Goal: Task Accomplishment & Management: Use online tool/utility

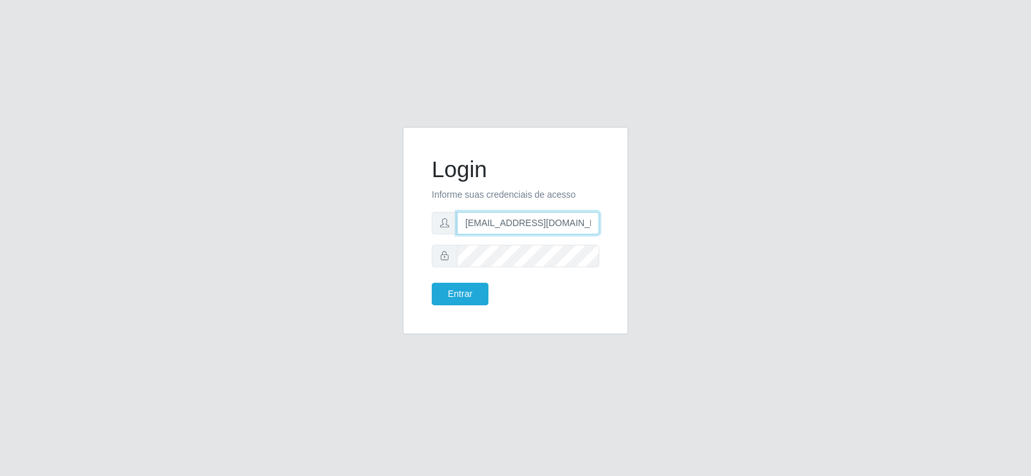
drag, startPoint x: 560, startPoint y: 222, endPoint x: 402, endPoint y: 247, distance: 160.5
click at [402, 247] on div "Login Informe suas credenciais de acesso [EMAIL_ADDRESS][DOMAIN_NAME] Entrar" at bounding box center [515, 238] width 245 height 223
type input "[DOMAIN_NAME]"
drag, startPoint x: 529, startPoint y: 231, endPoint x: 411, endPoint y: 232, distance: 118.6
click at [415, 234] on div "Login Informe suas credenciais de acesso [DOMAIN_NAME] Entrar" at bounding box center [516, 231] width 226 height 208
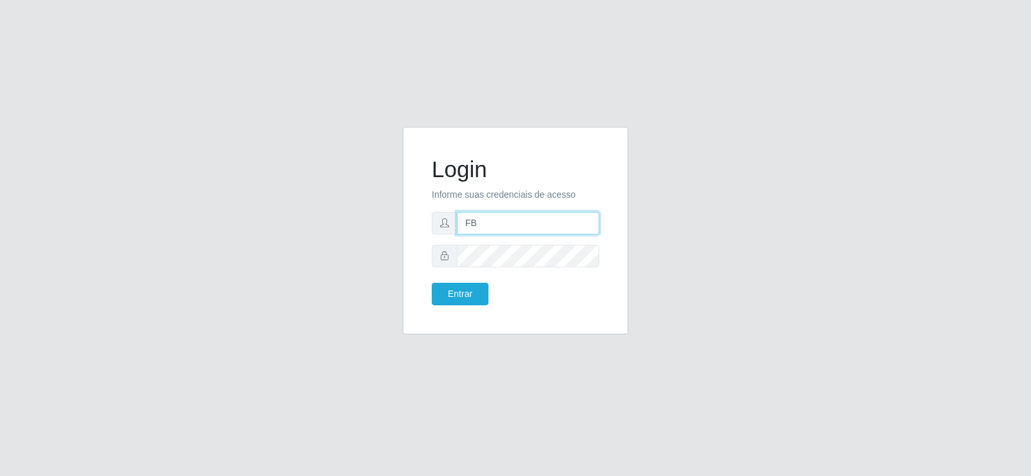
type input "[EMAIL_ADDRESS][DOMAIN_NAME]"
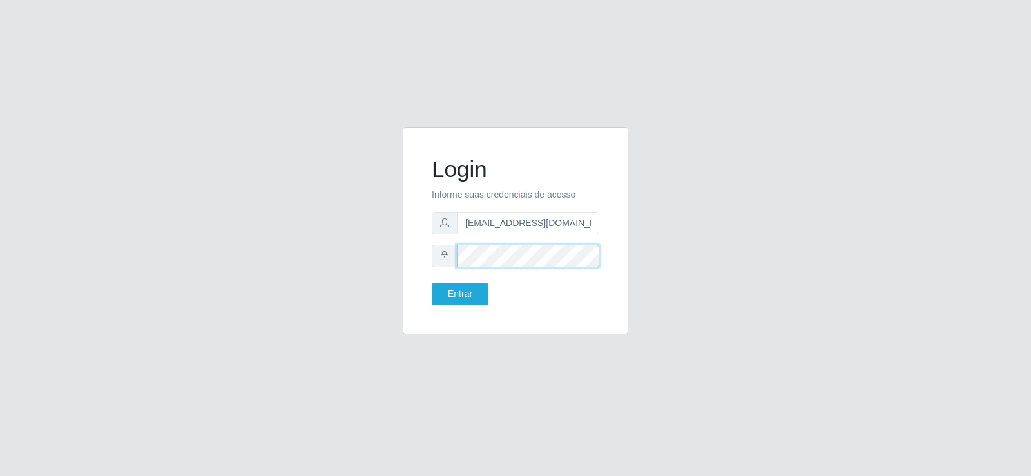
click at [433, 256] on div at bounding box center [516, 256] width 168 height 23
click at [472, 300] on button "Entrar" at bounding box center [460, 294] width 57 height 23
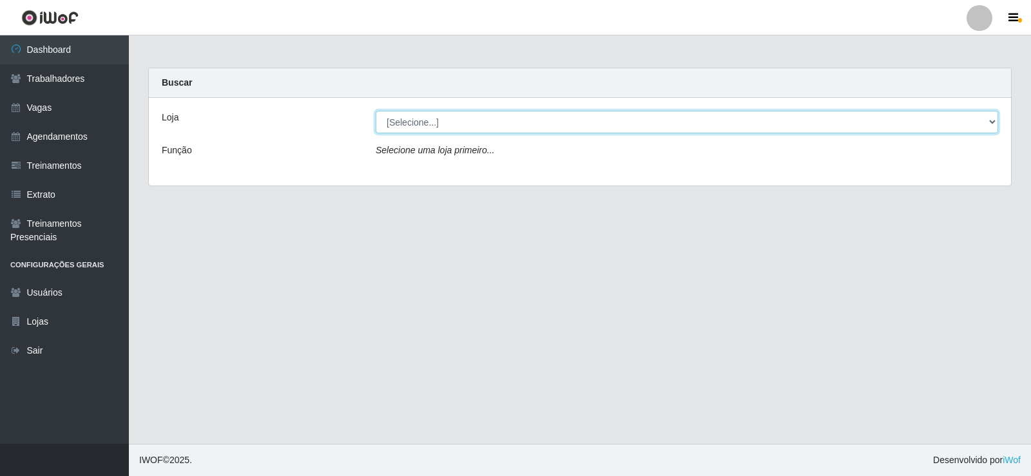
click at [445, 118] on select "[Selecione...] Supermercado Tadeu - [GEOGRAPHIC_DATA]" at bounding box center [687, 122] width 623 height 23
select select "195"
click at [376, 111] on select "[Selecione...] Supermercado Tadeu - [GEOGRAPHIC_DATA]" at bounding box center [687, 122] width 623 height 23
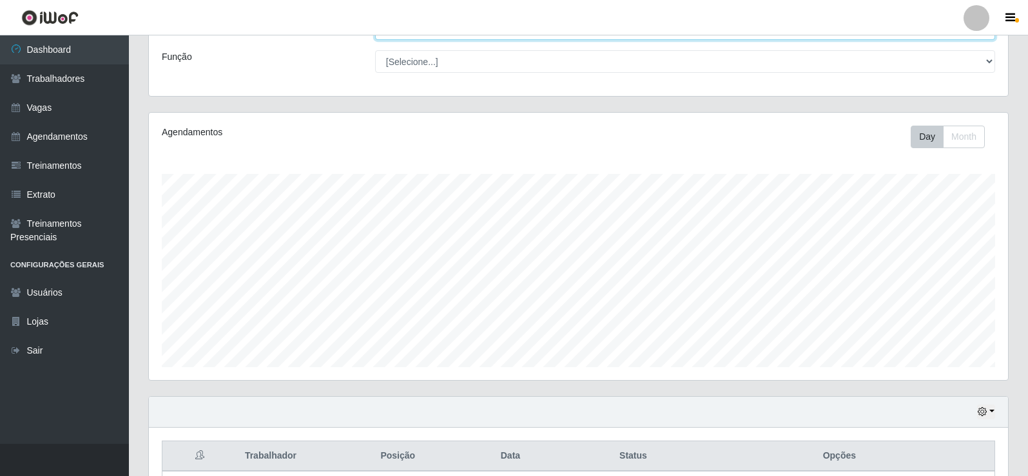
scroll to position [265, 0]
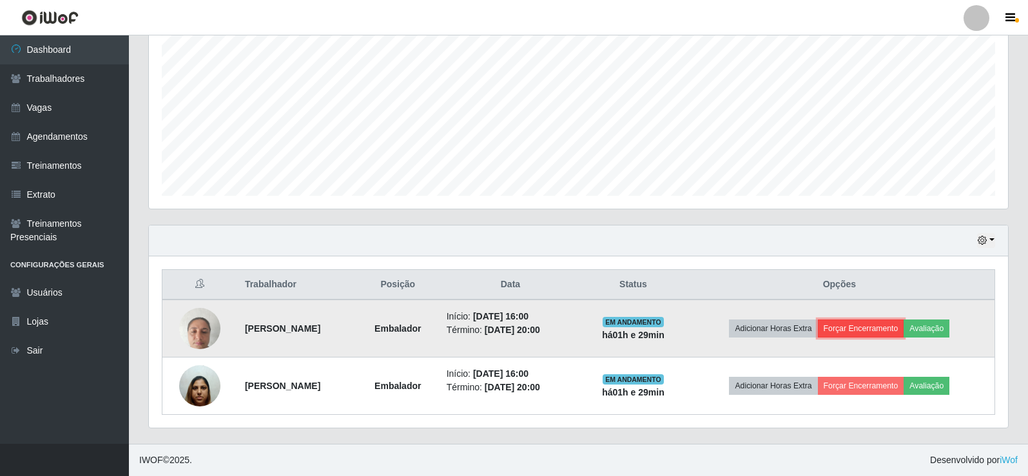
click at [897, 327] on button "Forçar Encerramento" at bounding box center [861, 329] width 86 height 18
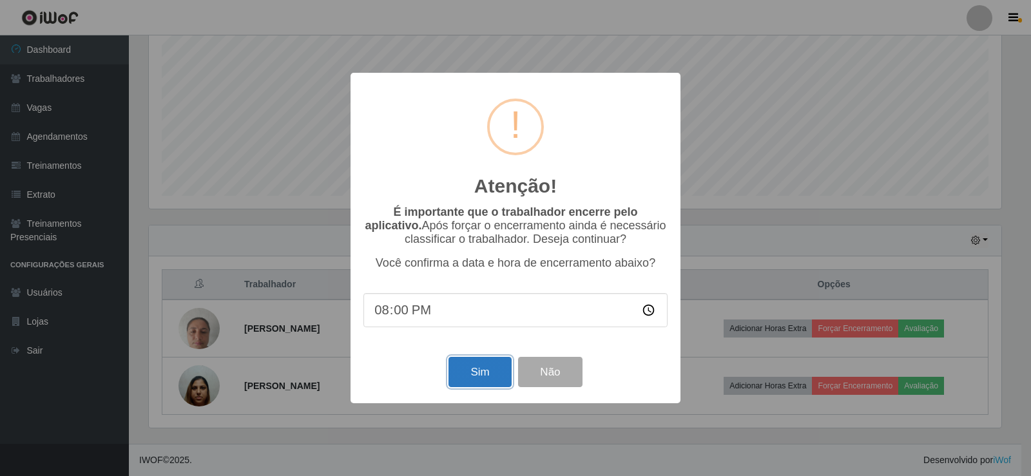
click at [478, 364] on button "Sim" at bounding box center [480, 372] width 63 height 30
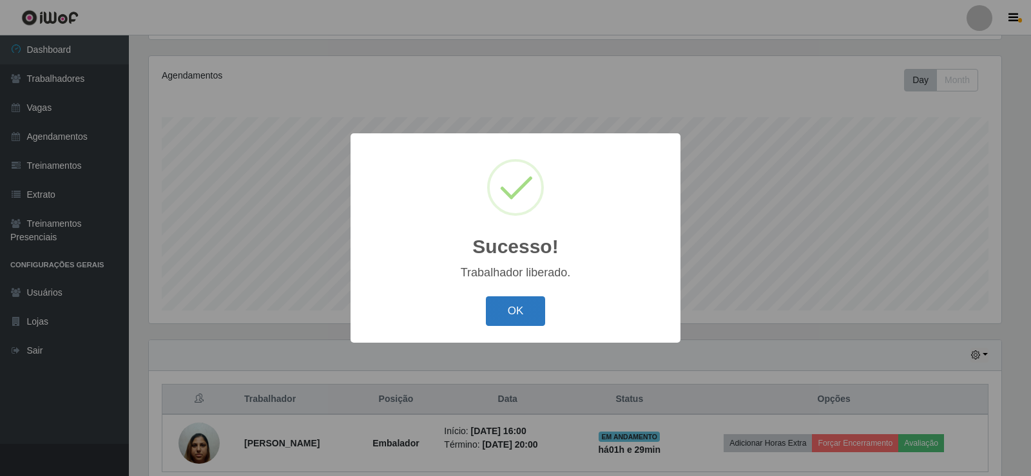
click at [506, 318] on button "OK" at bounding box center [516, 312] width 60 height 30
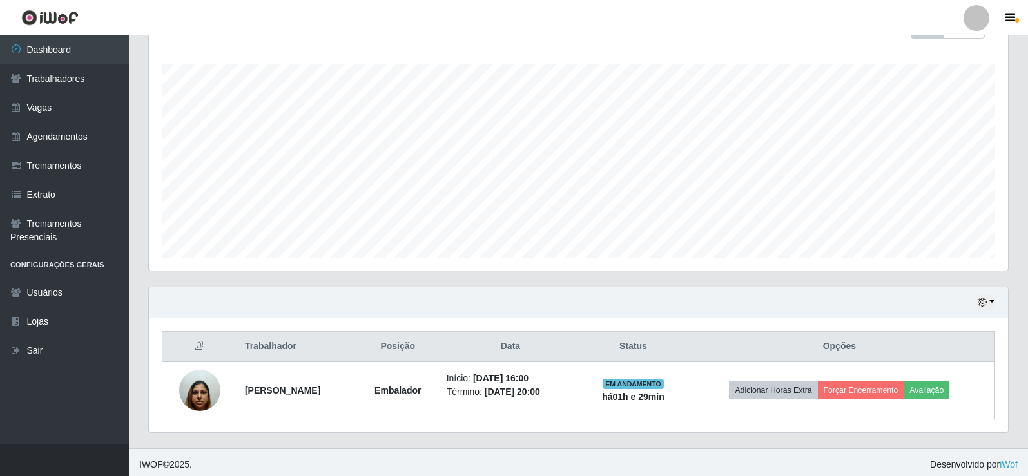
scroll to position [208, 0]
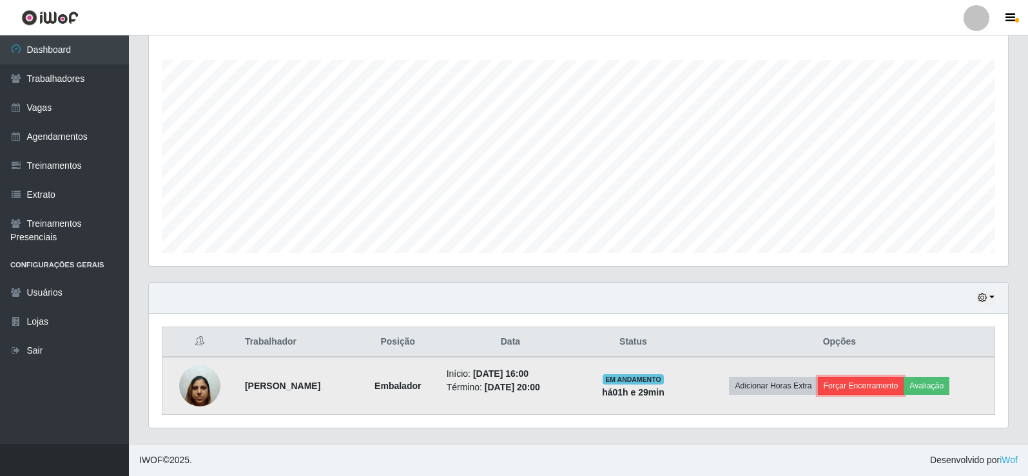
click at [848, 389] on button "Forçar Encerramento" at bounding box center [861, 386] width 86 height 18
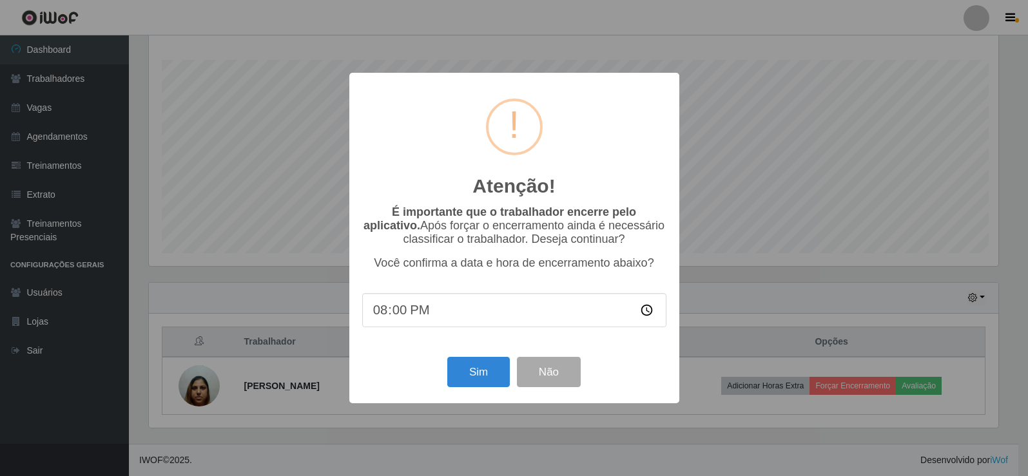
scroll to position [268, 853]
click at [480, 381] on button "Sim" at bounding box center [480, 372] width 63 height 30
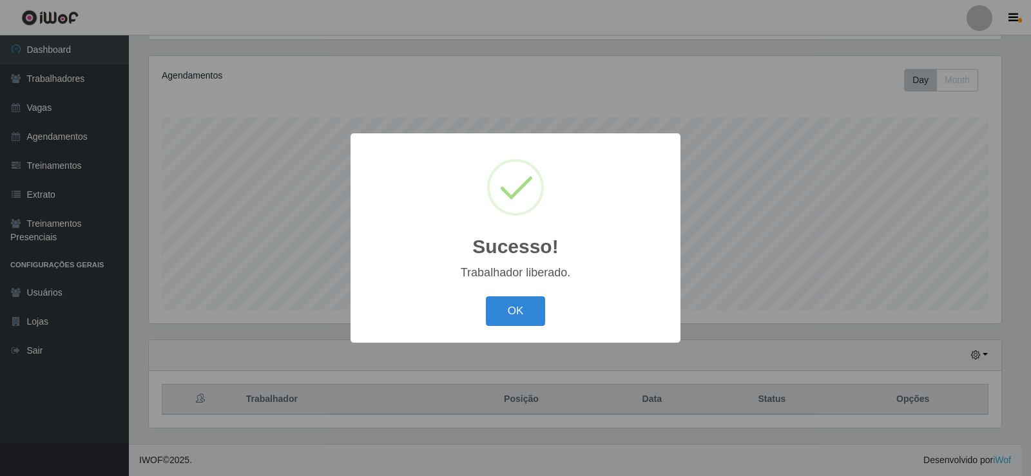
drag, startPoint x: 474, startPoint y: 310, endPoint x: 538, endPoint y: 327, distance: 65.5
click at [478, 309] on div "OK Cancel" at bounding box center [516, 311] width 304 height 37
click at [538, 327] on div "OK Cancel" at bounding box center [516, 311] width 304 height 37
click at [534, 325] on button "OK" at bounding box center [516, 312] width 60 height 30
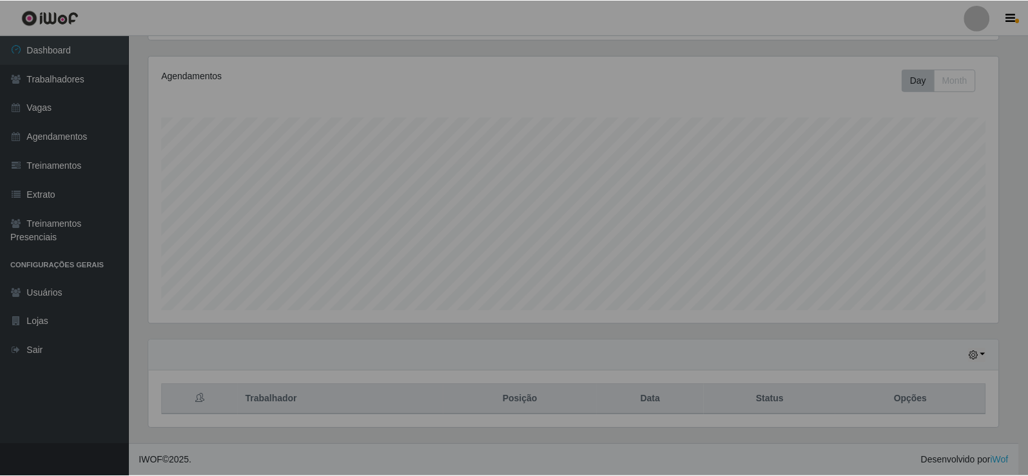
scroll to position [268, 859]
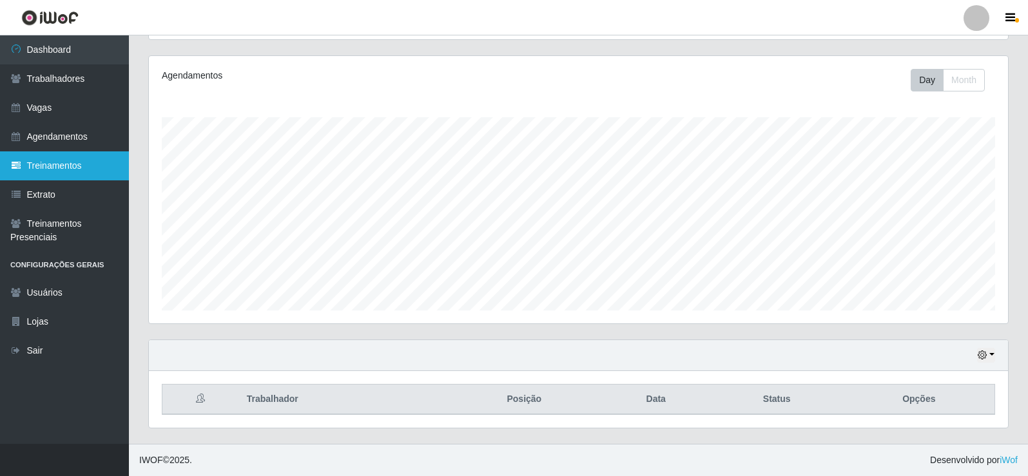
click at [89, 154] on link "Treinamentos" at bounding box center [64, 165] width 129 height 29
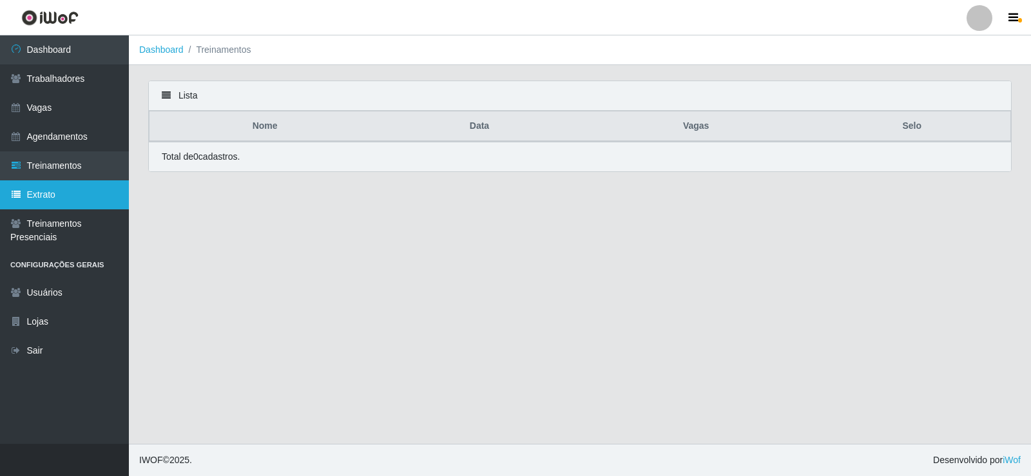
click at [70, 198] on link "Extrato" at bounding box center [64, 195] width 129 height 29
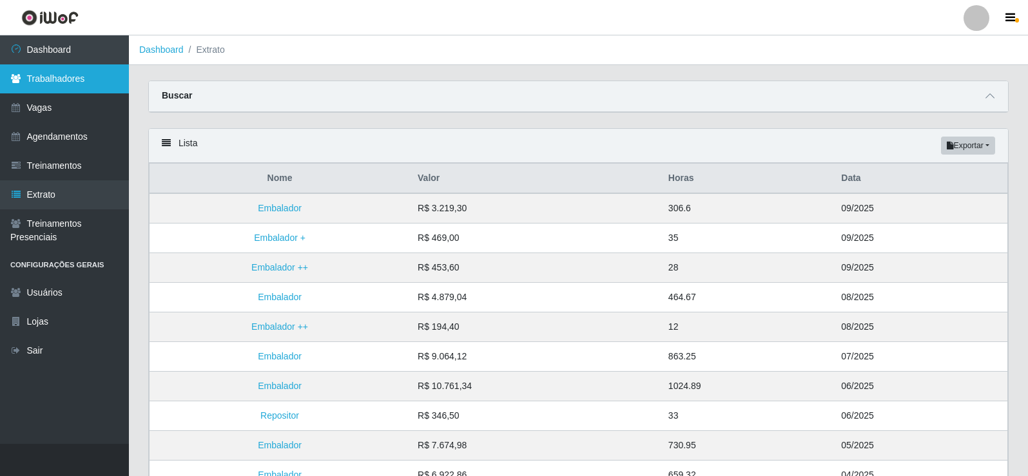
drag, startPoint x: 84, startPoint y: 86, endPoint x: 95, endPoint y: 88, distance: 11.3
click at [84, 85] on link "Trabalhadores" at bounding box center [64, 78] width 129 height 29
